Goal: Task Accomplishment & Management: Use online tool/utility

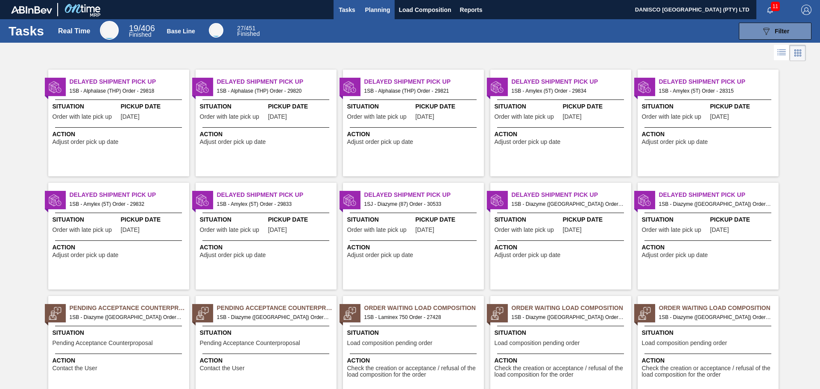
click at [379, 11] on span "Planning" at bounding box center [377, 10] width 25 height 10
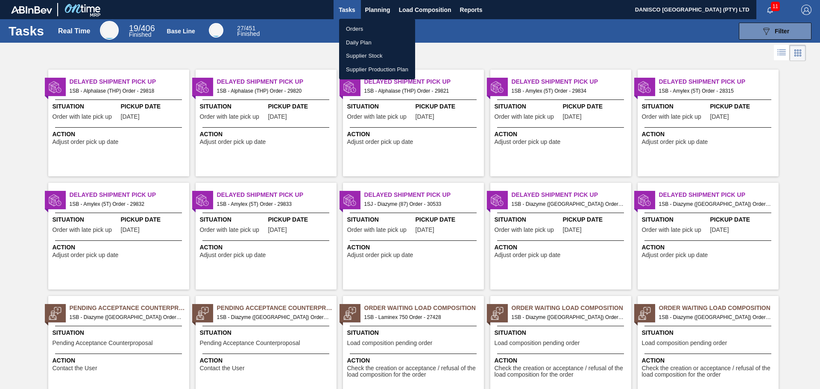
click at [355, 29] on li "Orders" at bounding box center [377, 29] width 76 height 14
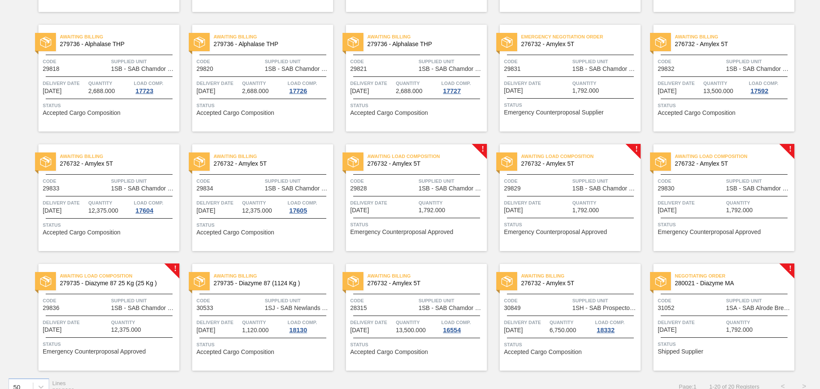
scroll to position [184, 0]
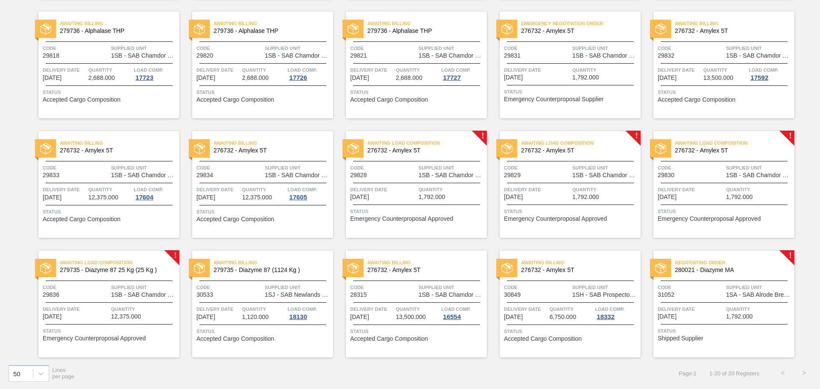
click at [691, 288] on span "Code" at bounding box center [691, 287] width 66 height 9
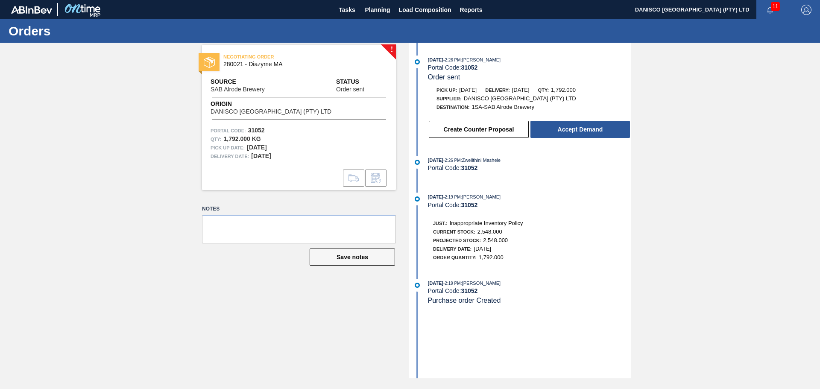
click at [149, 324] on div "! NEGOTIATING ORDER 280021 - Diazyme MA Source SAB Alrode Brewery Status Order …" at bounding box center [410, 211] width 820 height 336
click at [752, 265] on div "! NEGOTIATING ORDER 280021 - Diazyme MA Source SAB Alrode Brewery Status Order …" at bounding box center [410, 211] width 820 height 336
click at [663, 159] on div "! NEGOTIATING ORDER 280021 - Diazyme MA Source SAB Alrode Brewery Status Order …" at bounding box center [410, 211] width 820 height 336
click at [676, 90] on div "! NEGOTIATING ORDER 280021 - Diazyme MA Source SAB Alrode Brewery Status Order …" at bounding box center [410, 211] width 820 height 336
click at [675, 100] on div "! NEGOTIATING ORDER 280021 - Diazyme MA Source SAB Alrode Brewery Status Order …" at bounding box center [410, 211] width 820 height 336
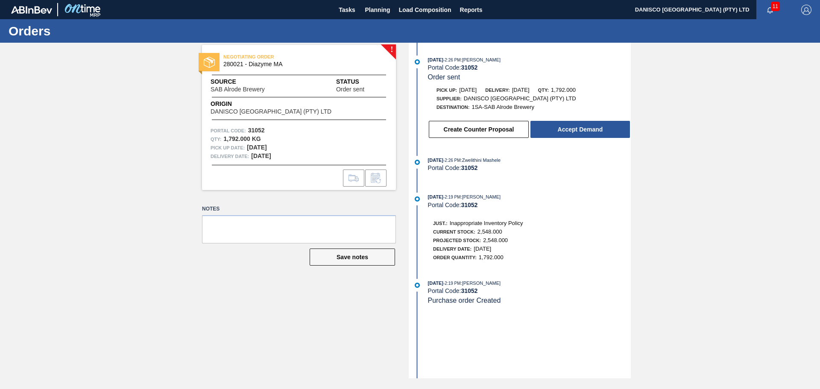
click at [147, 181] on div "! NEGOTIATING ORDER 280021 - Diazyme MA Source SAB Alrode Brewery Status Order …" at bounding box center [410, 211] width 820 height 336
click at [138, 153] on div "! NEGOTIATING ORDER 280021 - Diazyme MA Source SAB Alrode Brewery Status Order …" at bounding box center [410, 211] width 820 height 336
click at [115, 227] on div "! NEGOTIATING ORDER 280021 - Diazyme MA Source SAB Alrode Brewery Status Order …" at bounding box center [410, 211] width 820 height 336
click at [146, 258] on div "! NEGOTIATING ORDER 280021 - Diazyme MA Source SAB Alrode Brewery Status Order …" at bounding box center [410, 211] width 820 height 336
click at [569, 127] on button "Accept Demand" at bounding box center [581, 129] width 100 height 17
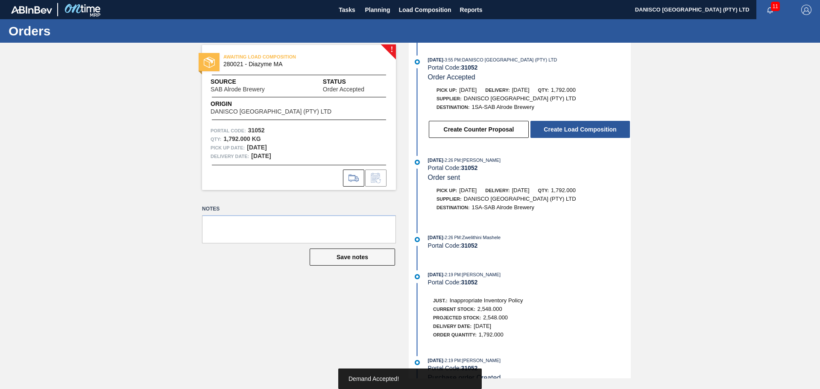
click at [569, 127] on button "Create Load Composition" at bounding box center [581, 129] width 100 height 17
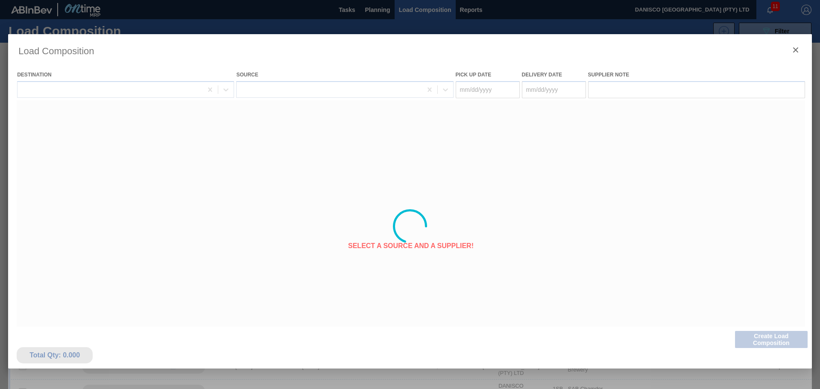
type Date "[DATE]"
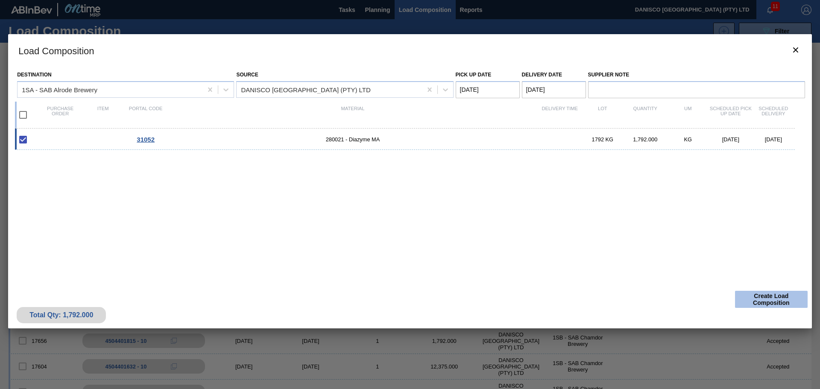
click at [768, 296] on button "Create Load Composition" at bounding box center [771, 299] width 73 height 17
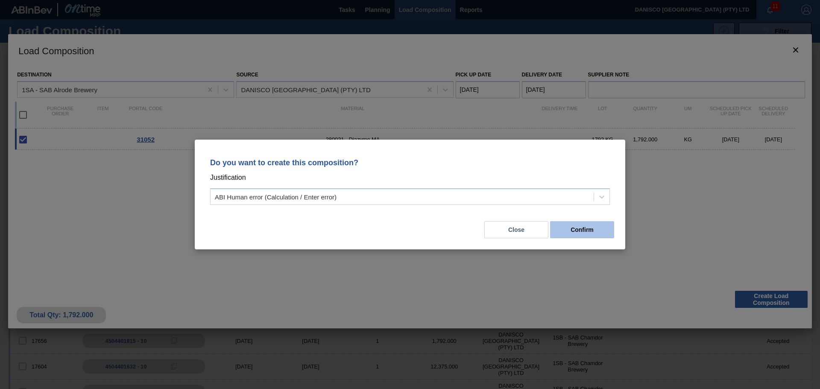
click at [574, 227] on button "Confirm" at bounding box center [582, 229] width 64 height 17
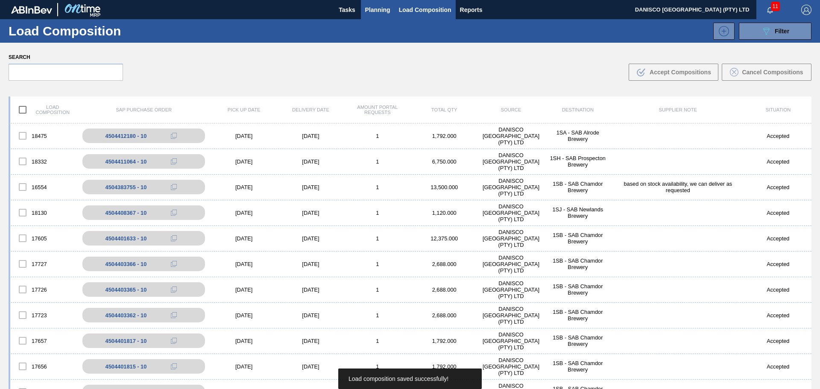
click at [370, 11] on span "Planning" at bounding box center [377, 10] width 25 height 10
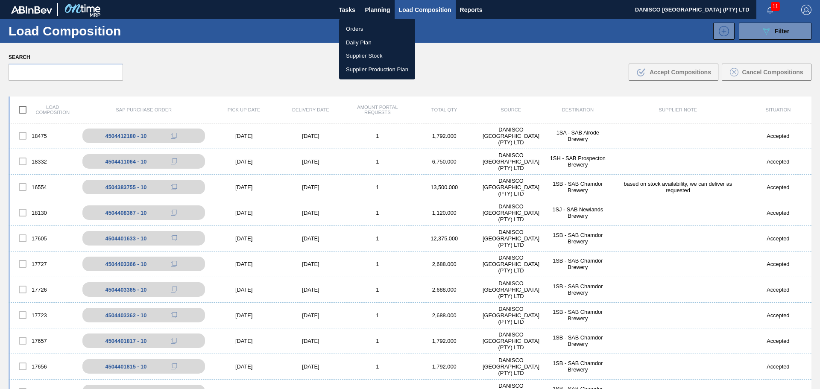
click at [362, 29] on li "Orders" at bounding box center [377, 29] width 76 height 14
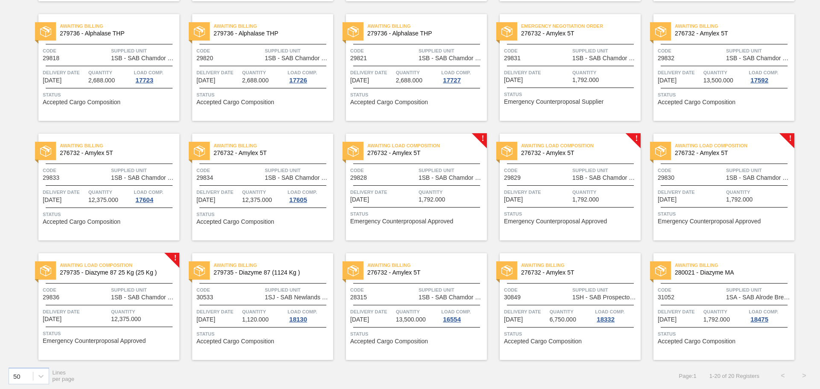
scroll to position [184, 0]
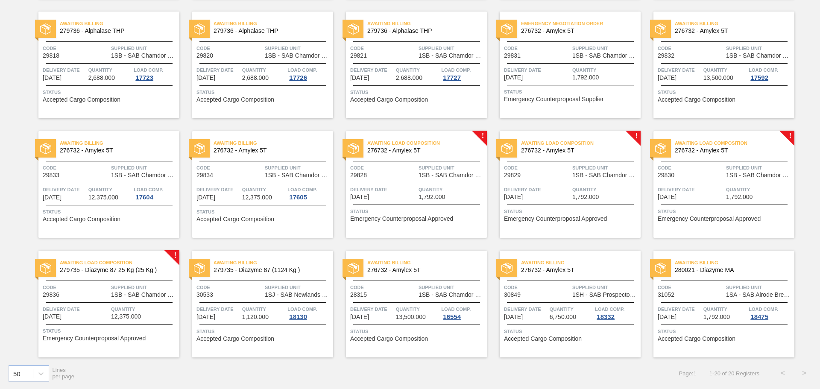
click at [698, 294] on div "Code 31052" at bounding box center [691, 290] width 66 height 15
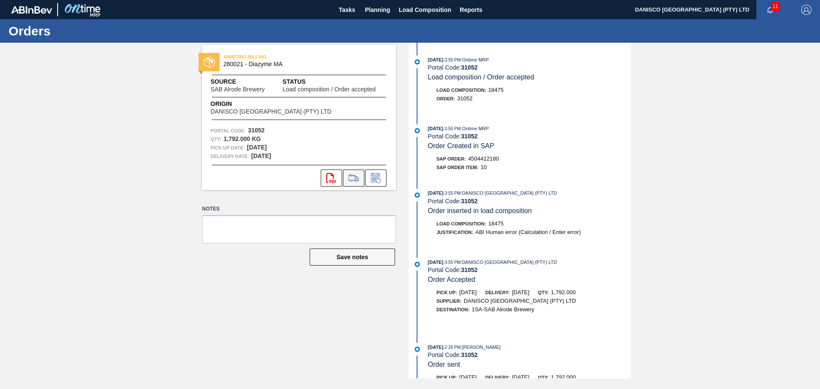
click at [356, 179] on icon at bounding box center [354, 178] width 14 height 10
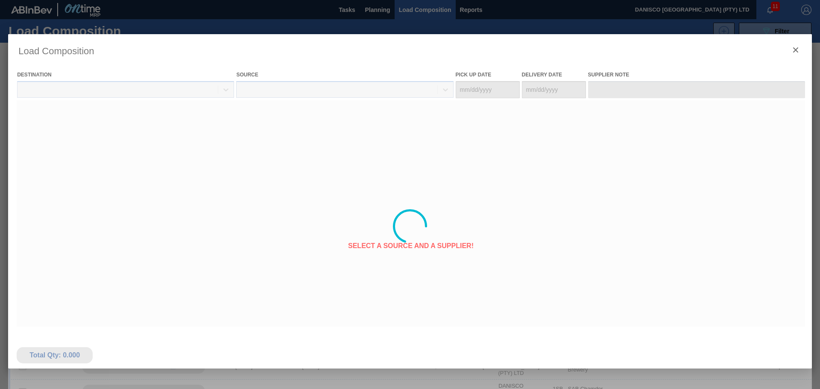
type Date "[DATE]"
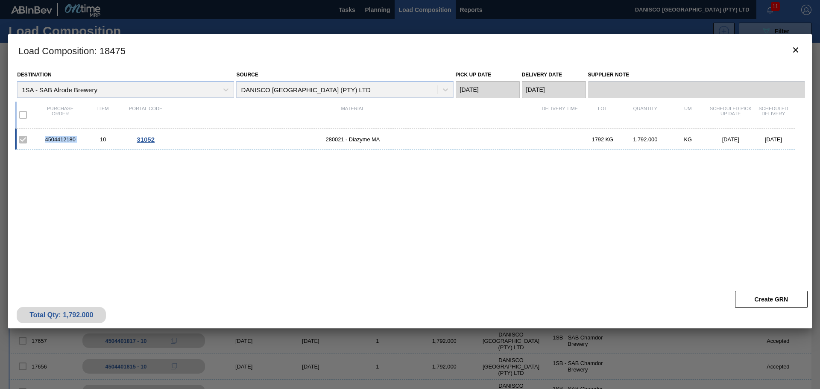
drag, startPoint x: 84, startPoint y: 138, endPoint x: 35, endPoint y: 138, distance: 48.3
click at [35, 138] on div "4504412180 10 31052 280021 - Diazyme MA 1792 KG 1,792.000 KG [DATE] [DATE]" at bounding box center [405, 139] width 780 height 21
copy div "4504412180"
click at [86, 212] on div "4504412180 10 31052 280021 - Diazyme MA 1792 KG 1,792.000 KG [DATE] [DATE]" at bounding box center [408, 203] width 787 height 148
